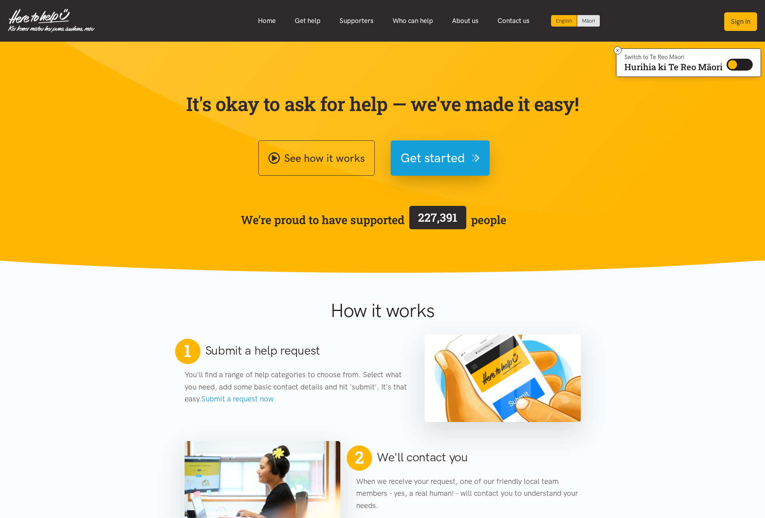
click at [734, 23] on button "Sign in" at bounding box center [740, 21] width 33 height 19
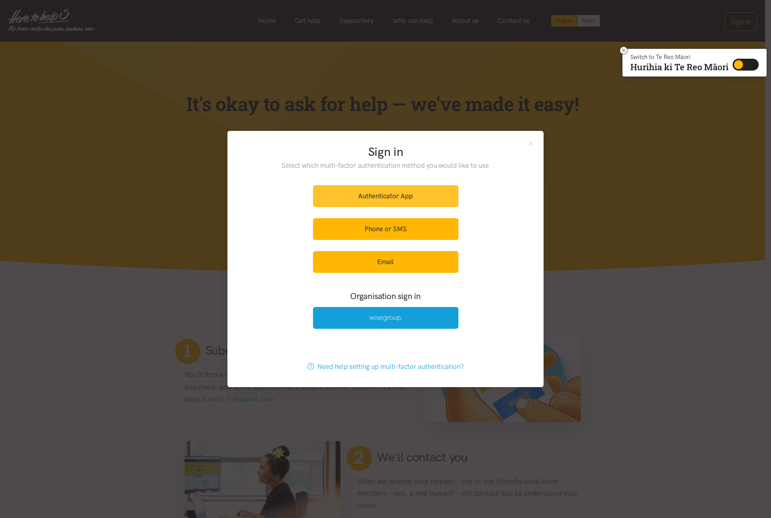
click at [378, 201] on link "Authenticator App" at bounding box center [385, 196] width 145 height 22
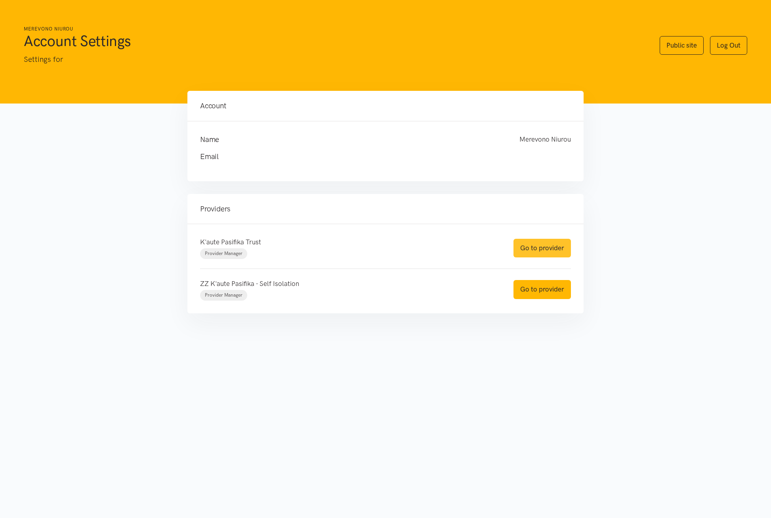
click at [544, 246] on link "Go to provider" at bounding box center [542, 248] width 57 height 19
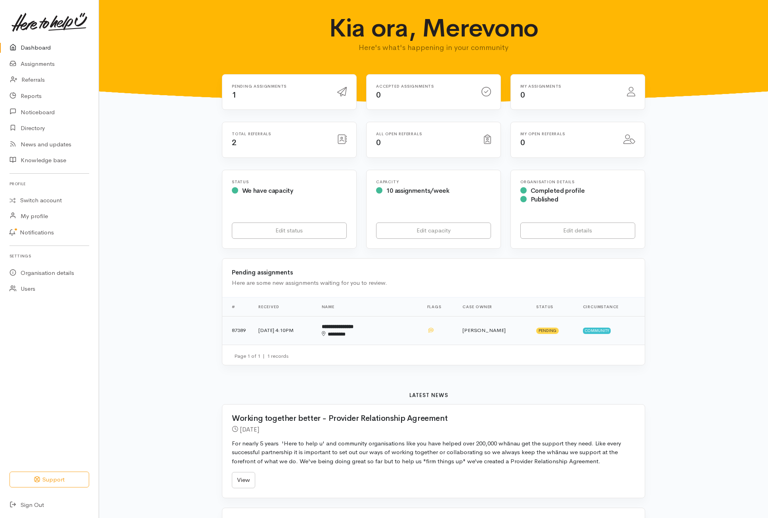
click at [290, 332] on td "7 Aug 2025, 4:10PM" at bounding box center [283, 330] width 63 height 29
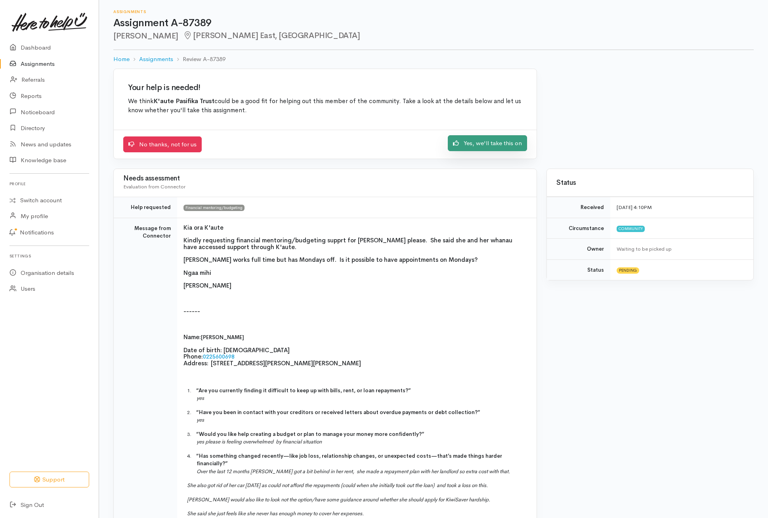
click at [485, 143] on link "Yes, we'll take this on" at bounding box center [487, 143] width 79 height 16
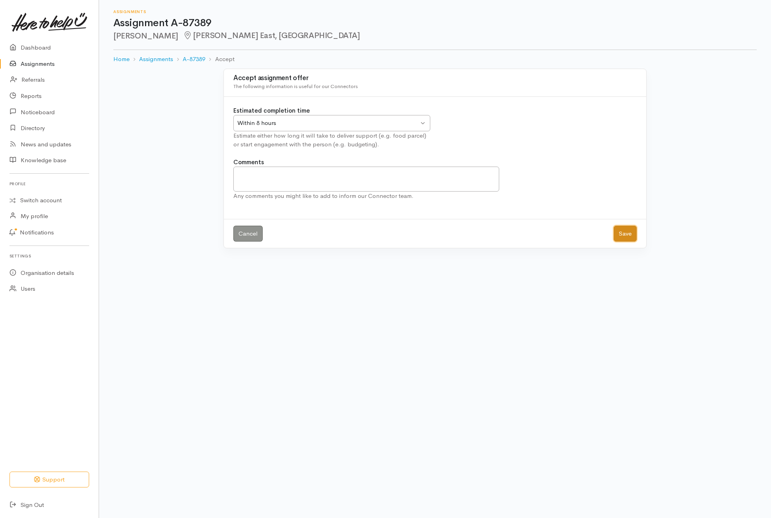
click at [628, 235] on button "Save" at bounding box center [625, 233] width 23 height 16
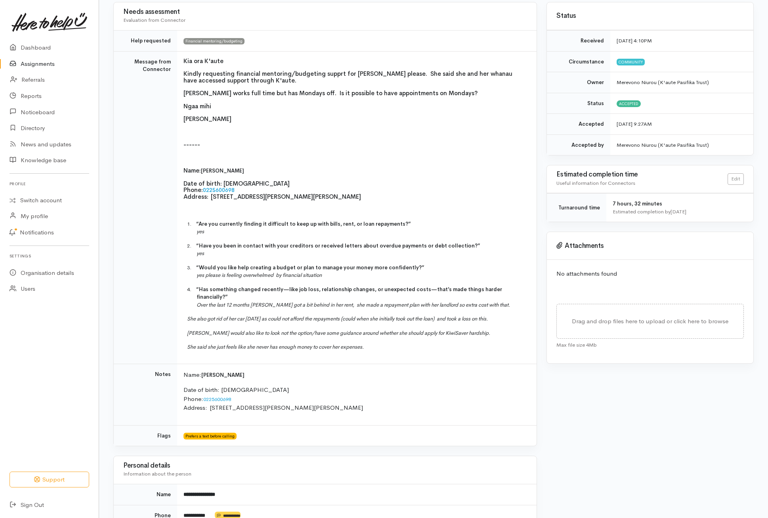
scroll to position [40, 0]
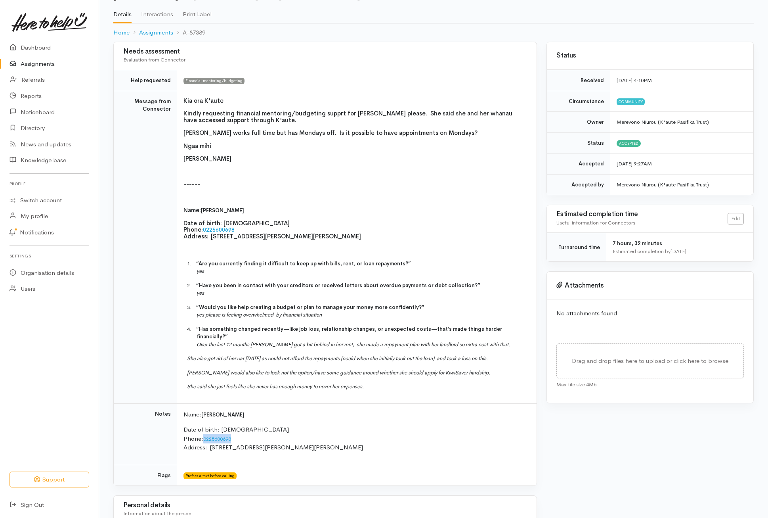
drag, startPoint x: 205, startPoint y: 432, endPoint x: 233, endPoint y: 432, distance: 27.7
click at [231, 435] on link "0225600698" at bounding box center [217, 438] width 28 height 7
copy link "0225600698"
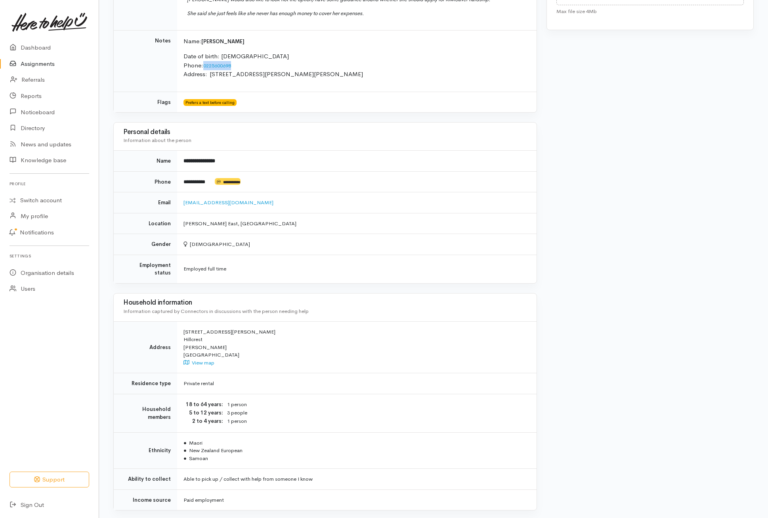
scroll to position [436, 0]
